Goal: Information Seeking & Learning: Understand process/instructions

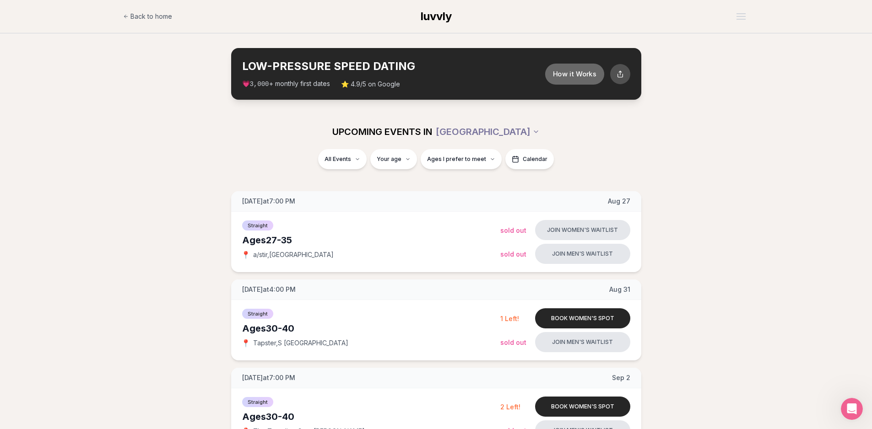
click at [430, 74] on button "How it Works" at bounding box center [574, 73] width 59 height 21
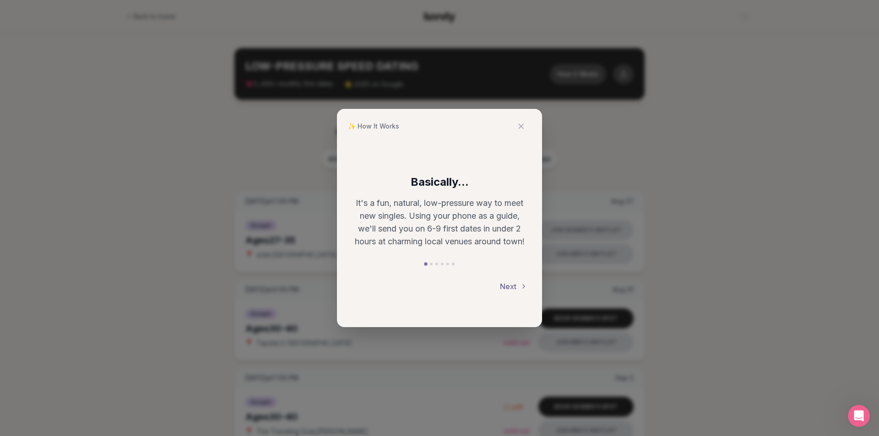
click at [430, 161] on button "Next" at bounding box center [513, 287] width 27 height 20
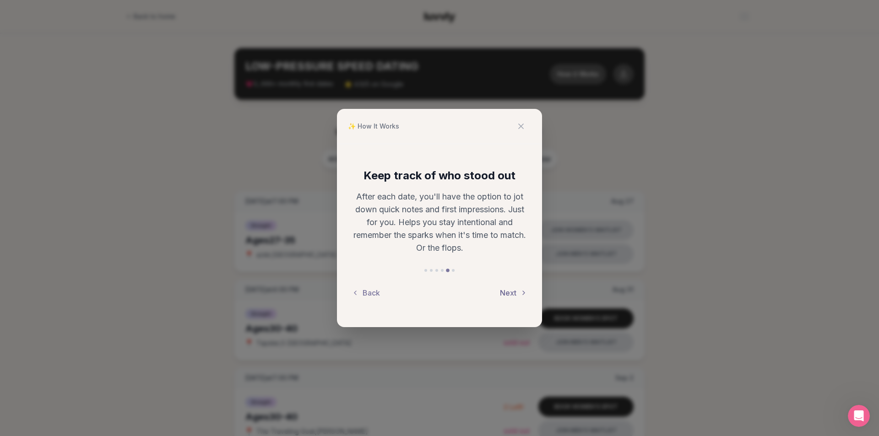
click at [430, 161] on button "Next" at bounding box center [513, 293] width 27 height 20
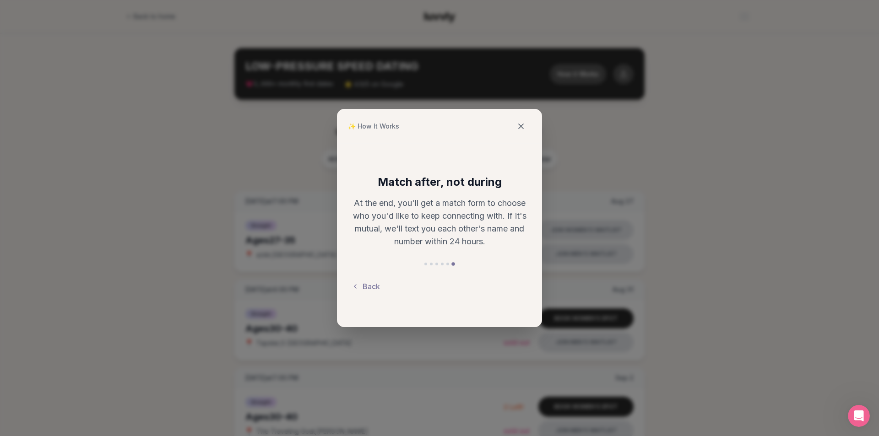
click at [430, 125] on icon at bounding box center [520, 126] width 9 height 9
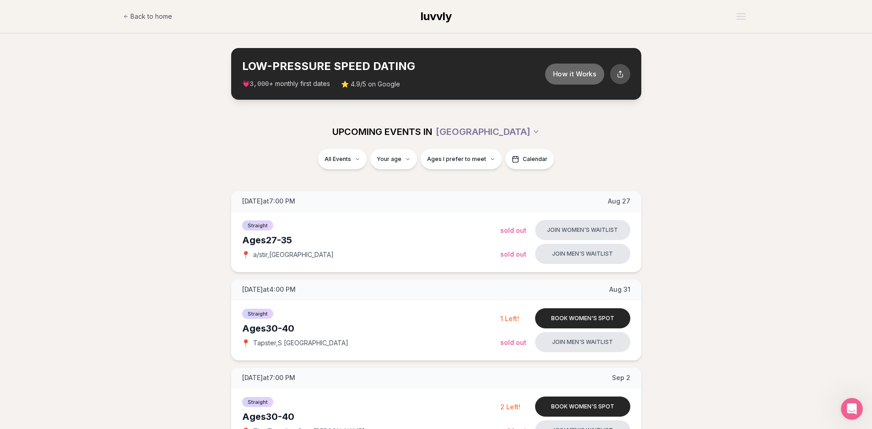
click at [430, 74] on button "How it Works" at bounding box center [574, 73] width 59 height 21
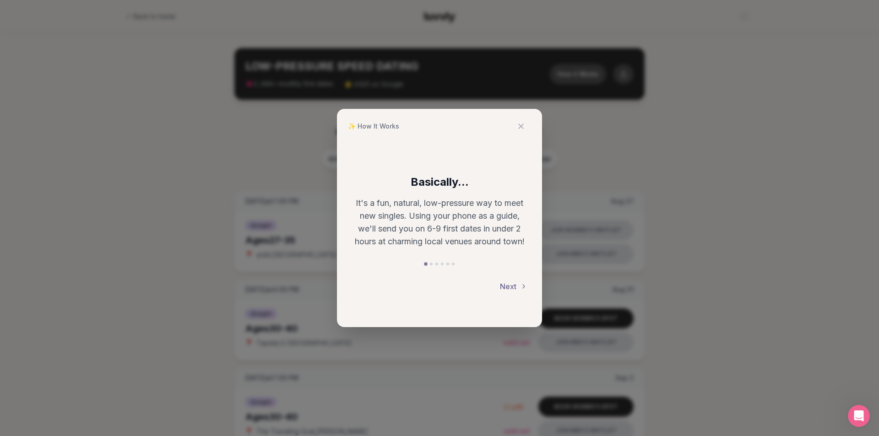
click at [430, 161] on button "Next" at bounding box center [513, 287] width 27 height 20
click at [430, 125] on icon at bounding box center [520, 126] width 9 height 9
